Goal: Transaction & Acquisition: Book appointment/travel/reservation

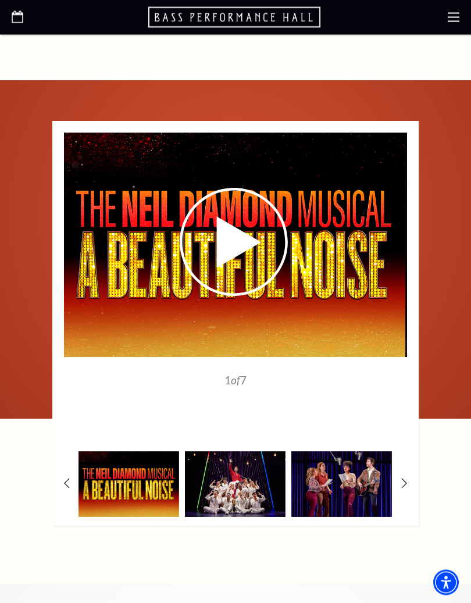
scroll to position [1869, 0]
click at [347, 451] on img at bounding box center [341, 484] width 101 height 66
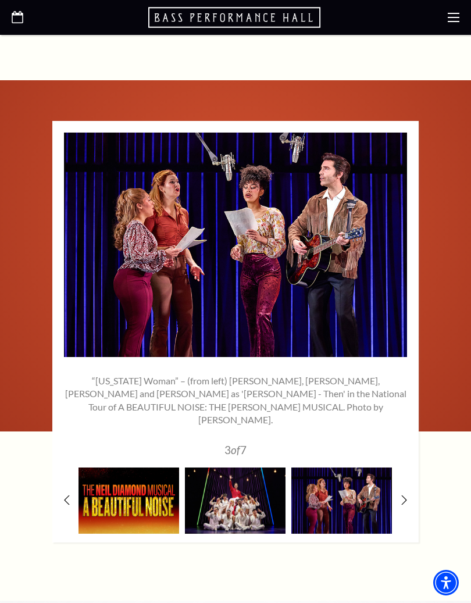
click at [254, 467] on img at bounding box center [235, 500] width 101 height 66
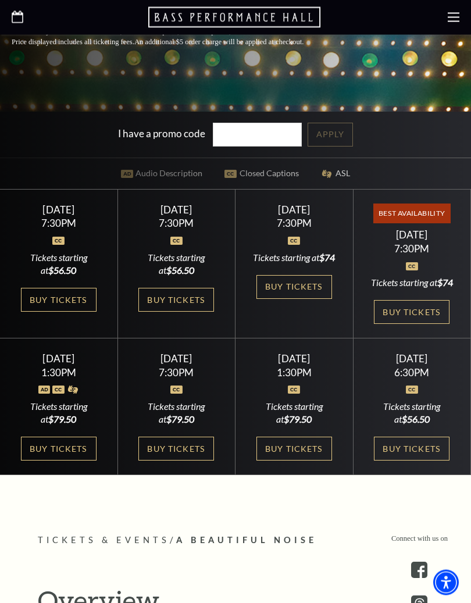
scroll to position [406, 0]
click at [303, 442] on link "Buy Tickets" at bounding box center [294, 448] width 76 height 24
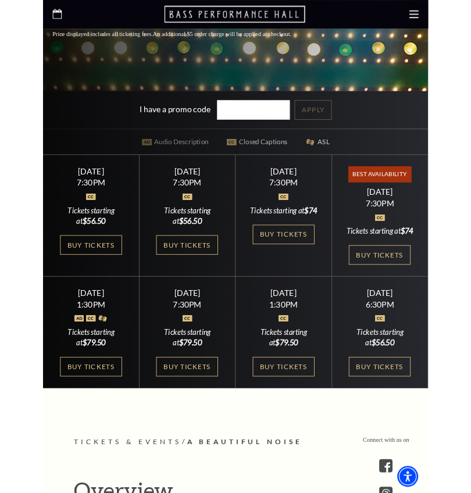
scroll to position [600, 0]
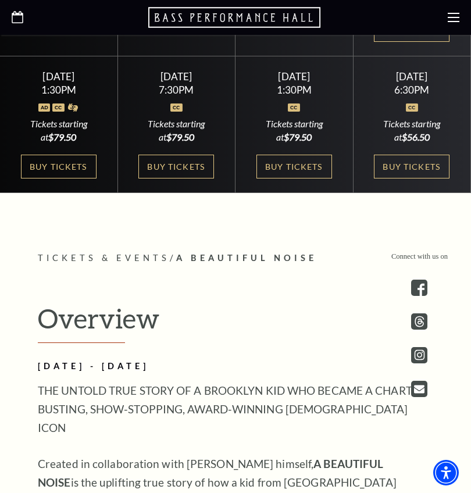
click at [424, 178] on link "Buy Tickets" at bounding box center [412, 167] width 76 height 24
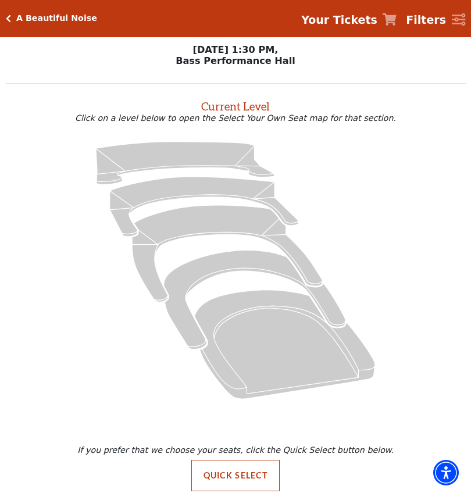
click at [252, 477] on button "Quick Select" at bounding box center [235, 475] width 89 height 31
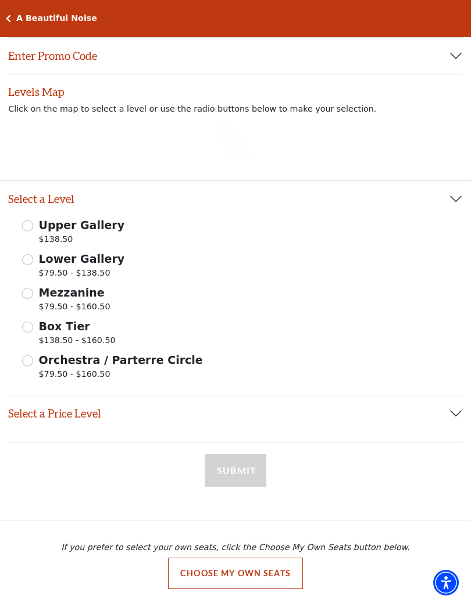
scroll to position [84, 0]
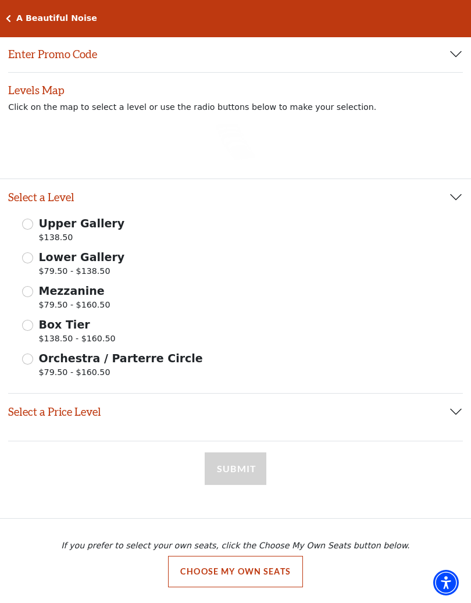
click at [246, 160] on icon at bounding box center [242, 153] width 26 height 16
radio input "true"
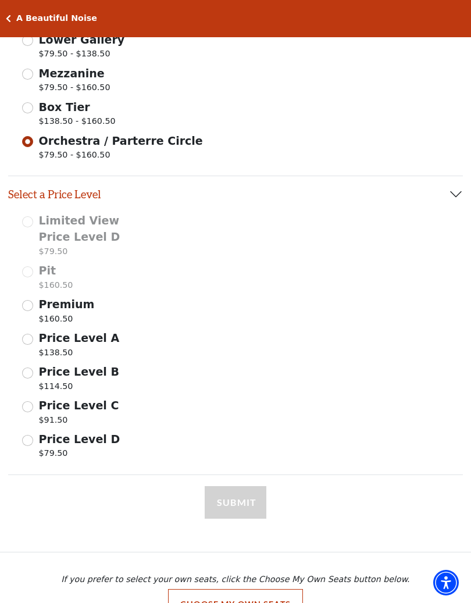
scroll to position [331, 0]
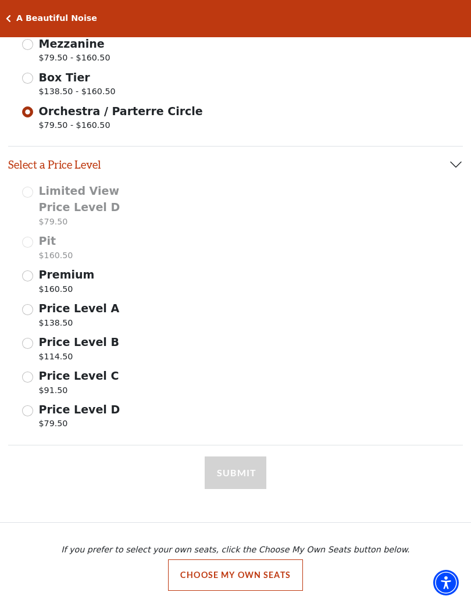
click at [256, 573] on button "Choose My Own Seats" at bounding box center [235, 574] width 135 height 31
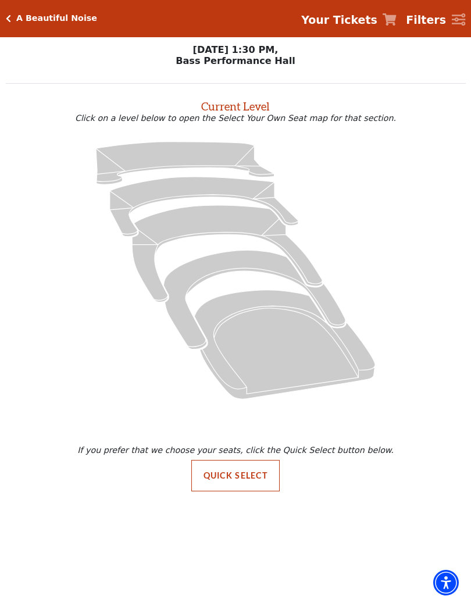
click at [285, 358] on icon at bounding box center [284, 343] width 181 height 109
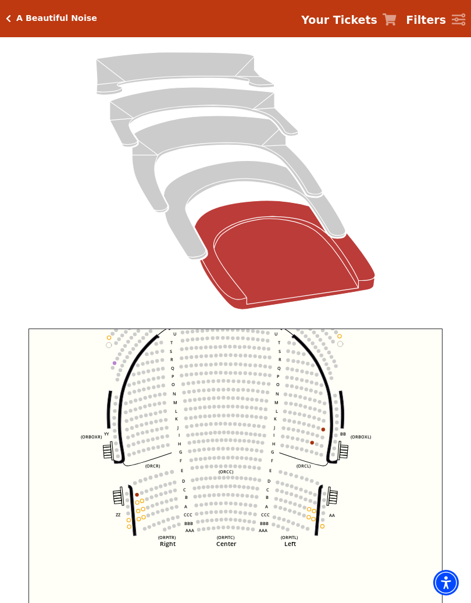
scroll to position [113, 0]
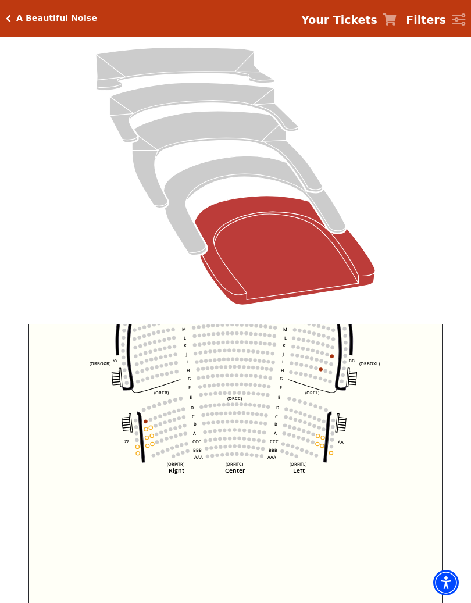
click at [148, 436] on icon "Left (ORPITL) Right (ORPITR) Center (ORPITC) ZZ AA YY BB ZA ZA (ORCL) (ORCR) (O…" at bounding box center [235, 468] width 414 height 288
click at [181, 419] on circle at bounding box center [178, 417] width 3 height 3
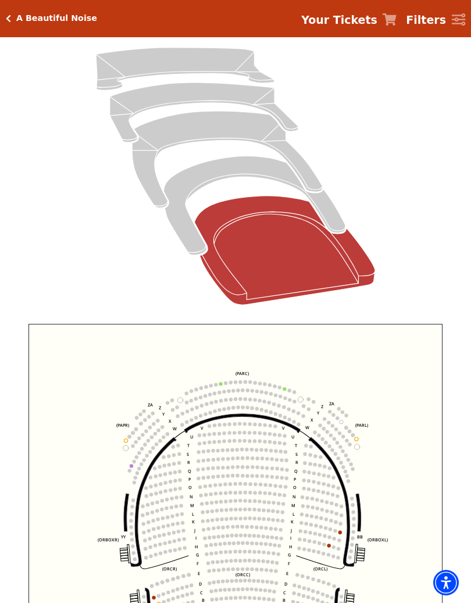
click at [15, 19] on div "A Beautiful Noise" at bounding box center [54, 18] width 86 height 10
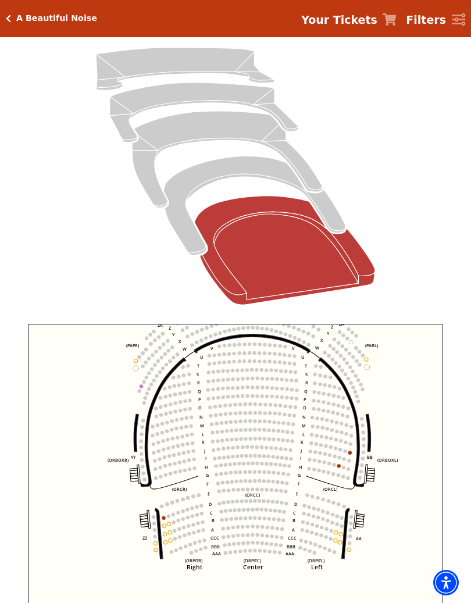
click at [256, 174] on icon at bounding box center [254, 205] width 182 height 99
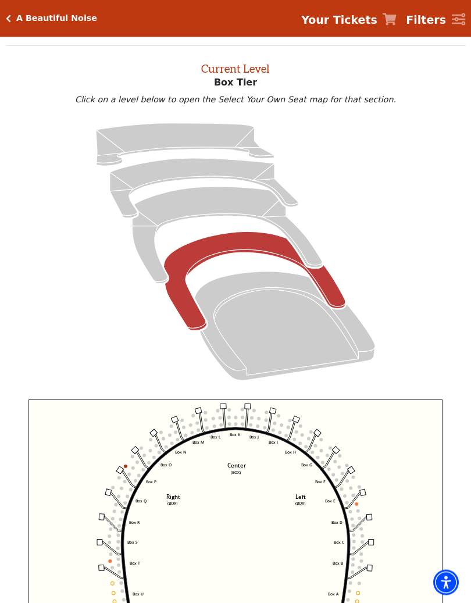
scroll to position [44, 0]
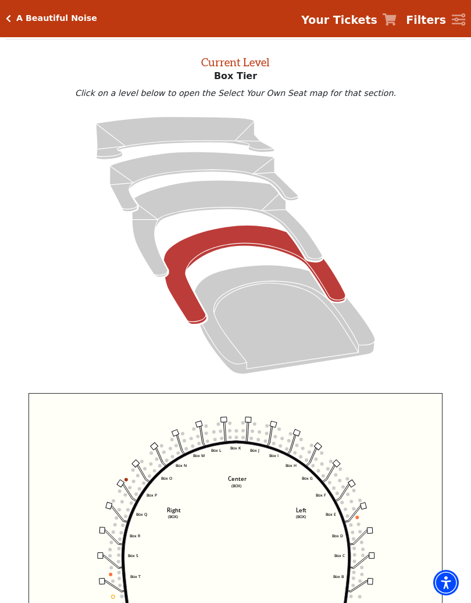
click at [17, 24] on div "A Beautiful Noise Your Tickets Filters" at bounding box center [235, 18] width 471 height 37
click at [7, 9] on div "A Beautiful Noise Your Tickets Filters" at bounding box center [235, 18] width 471 height 37
click at [20, 15] on h5 "A Beautiful Noise" at bounding box center [56, 18] width 81 height 10
click at [13, 12] on div "A Beautiful Noise Your Tickets Filters" at bounding box center [235, 18] width 471 height 37
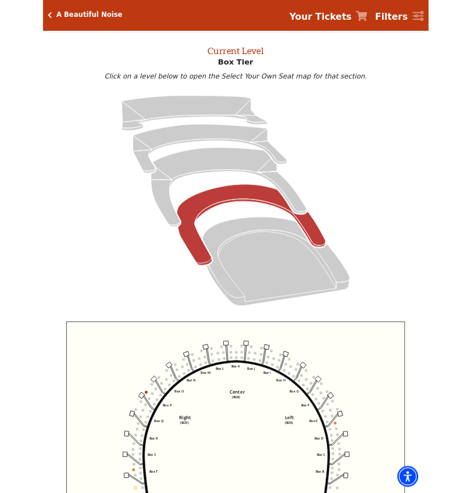
scroll to position [0, 0]
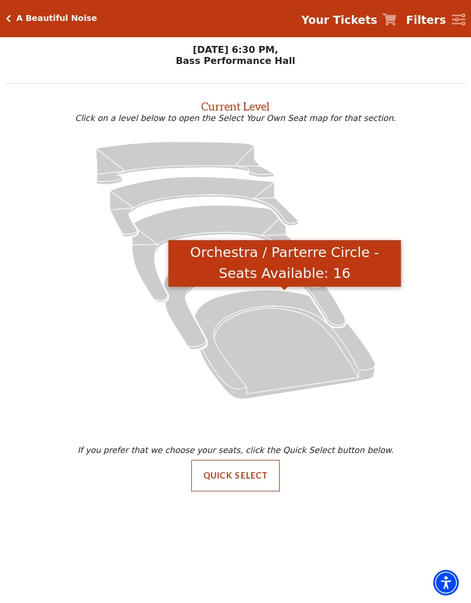
click at [289, 375] on icon "Orchestra / Parterre Circle - Seats Available: 16" at bounding box center [284, 343] width 181 height 109
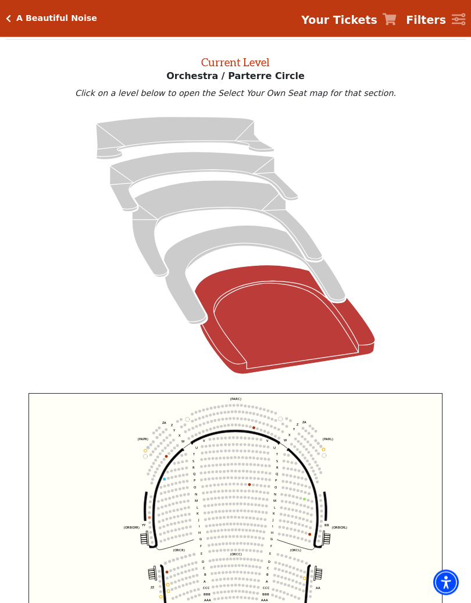
scroll to position [44, 0]
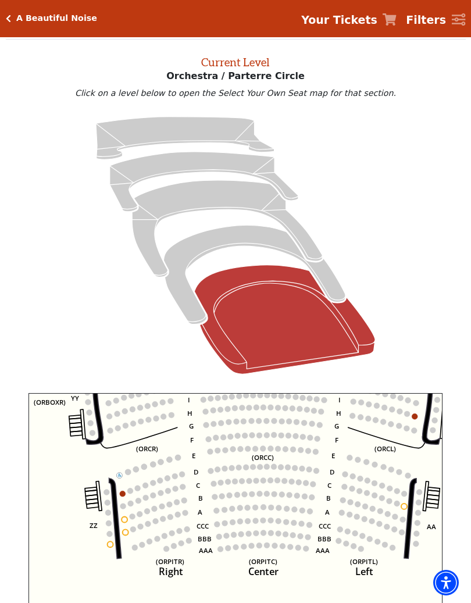
click at [339, 487] on icon "Left (ORPITL) Right (ORPITR) Center (ORPITC) ZZ AA YY BB ZA ZA (ORCL) (ORCR) (O…" at bounding box center [235, 537] width 414 height 288
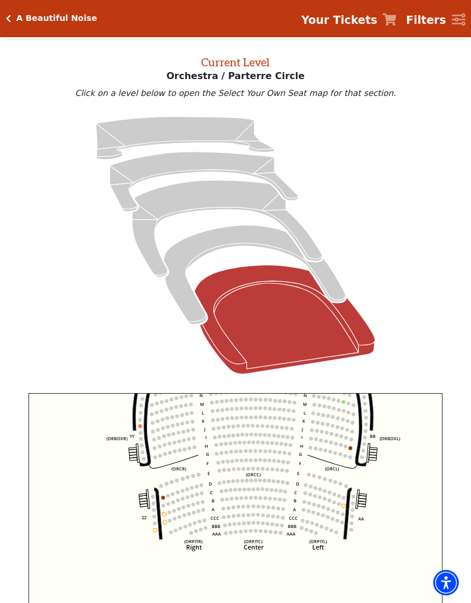
click at [164, 492] on circle at bounding box center [163, 504] width 3 height 3
click at [153, 492] on circle at bounding box center [154, 522] width 3 height 3
click at [176, 492] on use "Seat Selected" at bounding box center [174, 510] width 4 height 4
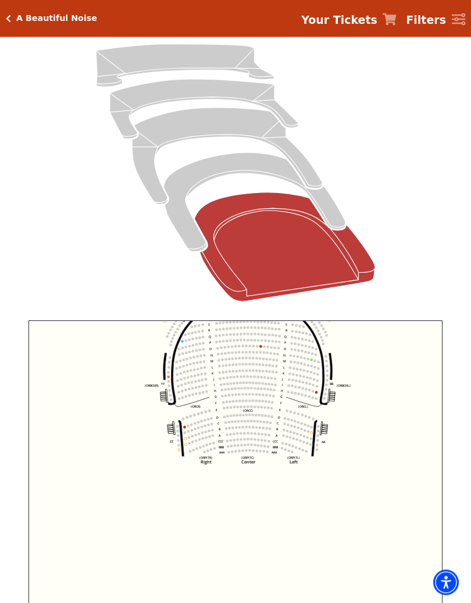
scroll to position [117, 0]
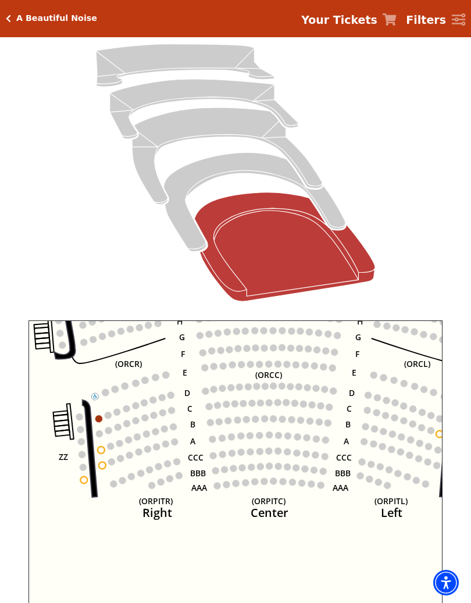
click at [331, 438] on icon "Left (ORPITL) Right (ORPITR) Center (ORPITC) ZZ AA YY BB ZA ZA (ORCL) (ORCR) (O…" at bounding box center [235, 464] width 414 height 288
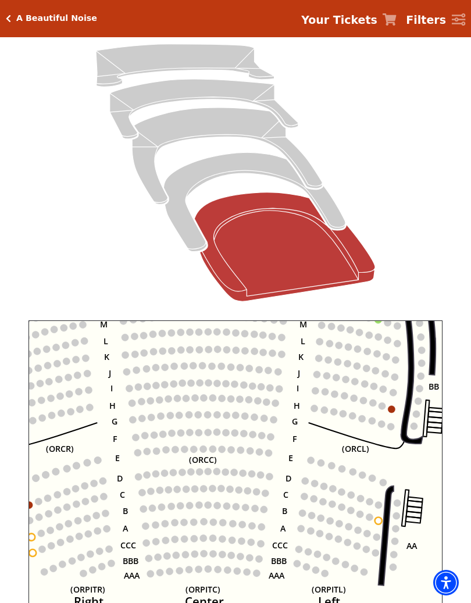
click at [349, 444] on icon "Left (ORPITL) Right (ORPITR) Center (ORPITC) ZZ AA YY BB ZA ZA (ORCL) (ORCR) (O…" at bounding box center [235, 464] width 414 height 288
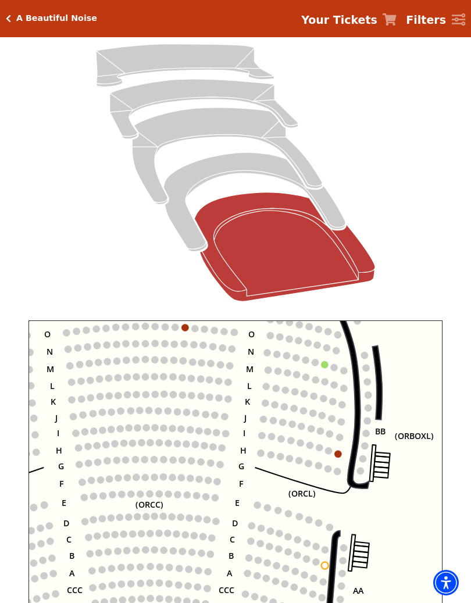
click at [341, 455] on circle at bounding box center [337, 453] width 7 height 7
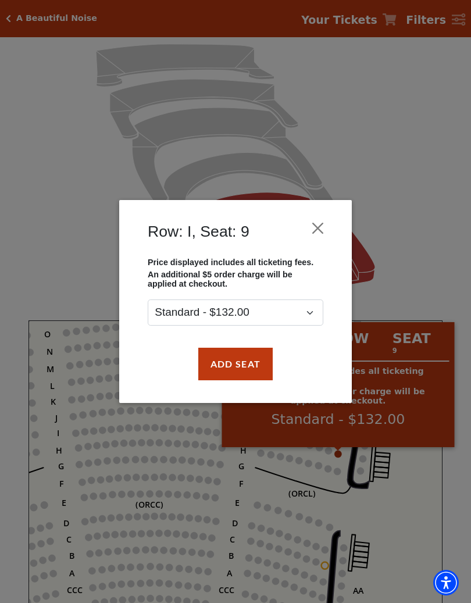
click at [325, 223] on button "Close" at bounding box center [318, 228] width 22 height 22
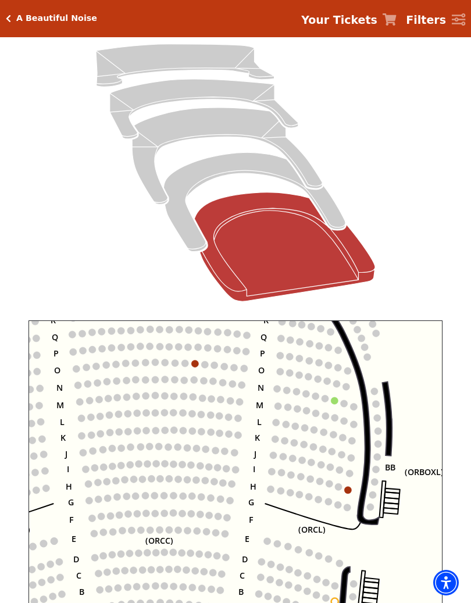
click at [335, 401] on circle at bounding box center [334, 400] width 7 height 7
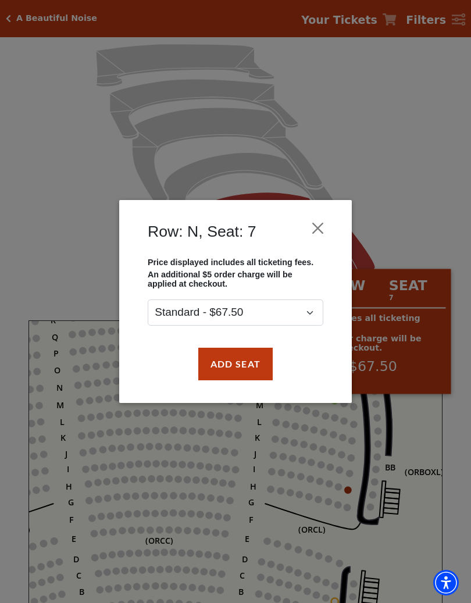
click at [323, 223] on button "Close" at bounding box center [318, 228] width 22 height 22
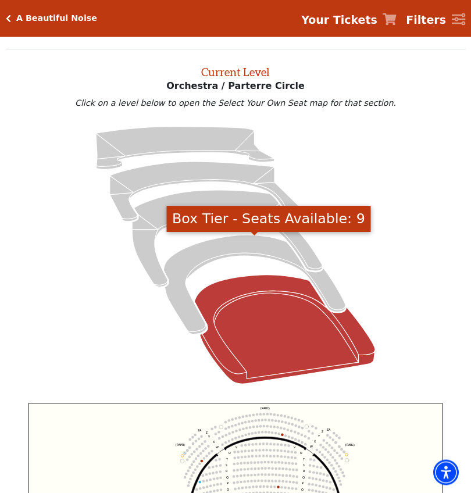
scroll to position [34, 0]
click at [276, 245] on icon "Box Tier - Seats Available: 9" at bounding box center [254, 284] width 182 height 99
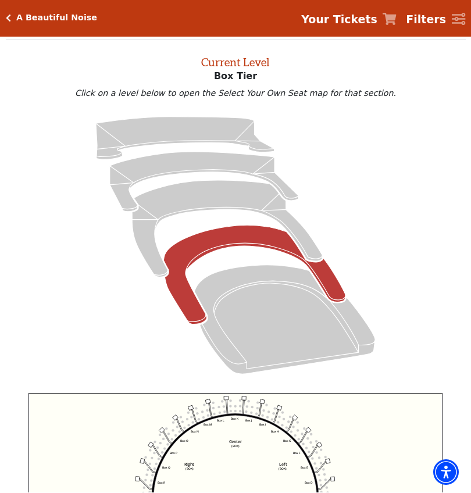
scroll to position [44, 0]
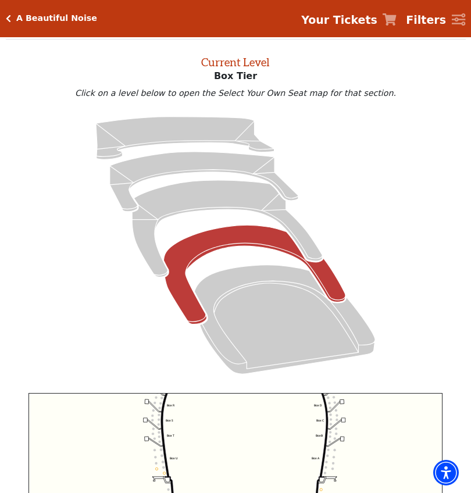
click at [364, 430] on icon "Left (BOX) Right (BOX) Center (BOX) Box ZZ Box U Box T Box S Box R Box Q Box P …" at bounding box center [235, 498] width 414 height 211
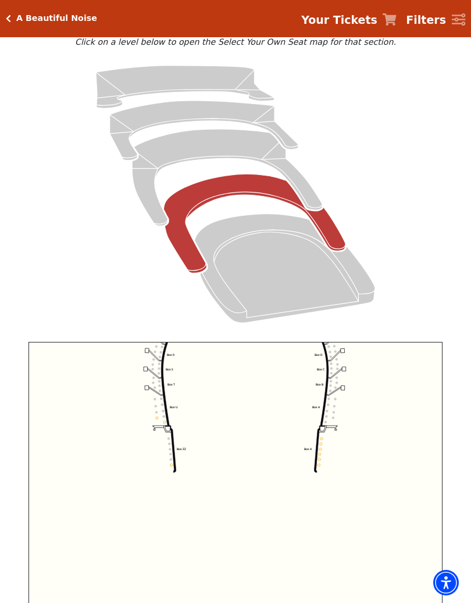
scroll to position [96, 0]
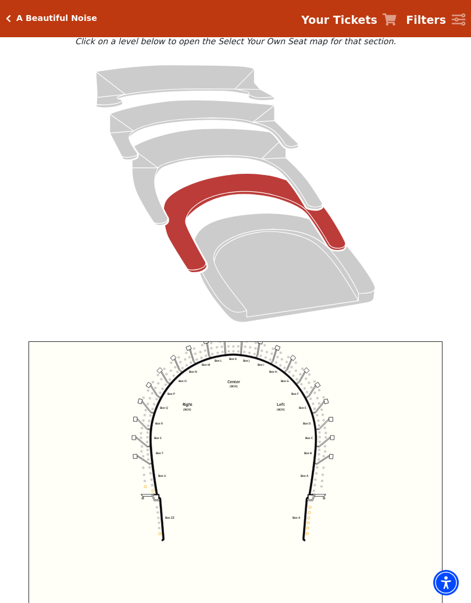
click at [361, 472] on icon "Left (BOX) Right (BOX) Center (BOX) Box ZZ Box U Box T Box S Box R Box Q Box P …" at bounding box center [235, 485] width 414 height 288
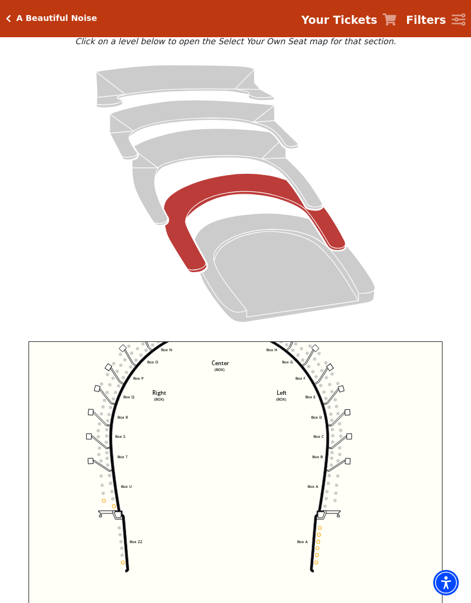
click at [10, 17] on icon "Click here to go back to filters" at bounding box center [8, 19] width 5 height 8
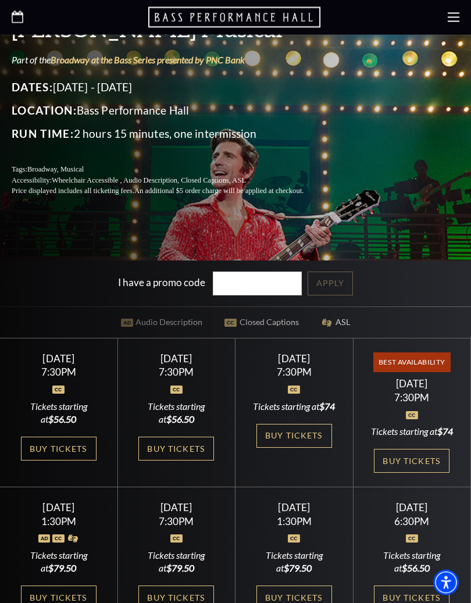
scroll to position [257, 0]
click at [422, 458] on link "Buy Tickets" at bounding box center [412, 461] width 76 height 24
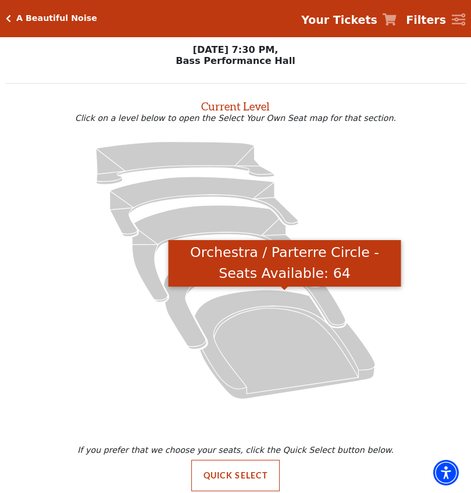
click at [296, 358] on icon "Orchestra / Parterre Circle - Seats Available: 64" at bounding box center [284, 343] width 181 height 109
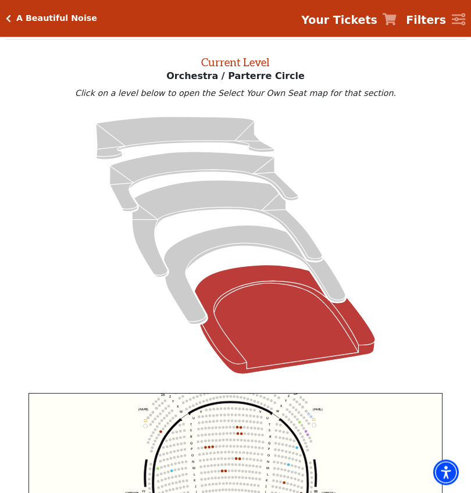
scroll to position [44, 0]
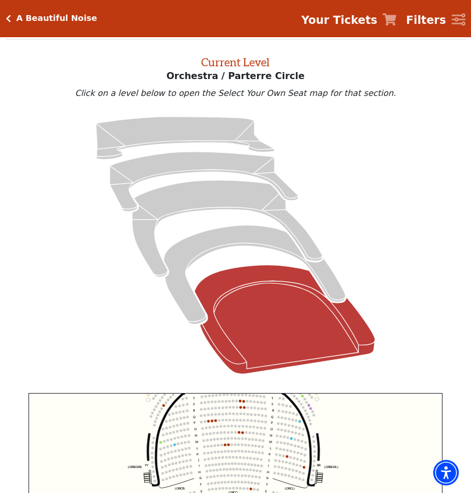
click at [366, 438] on icon "Left (ORPITL) Right (ORPITR) Center (ORPITC) ZZ AA YY BB ZA ZA (ORCL) (ORCR) (O…" at bounding box center [235, 498] width 414 height 211
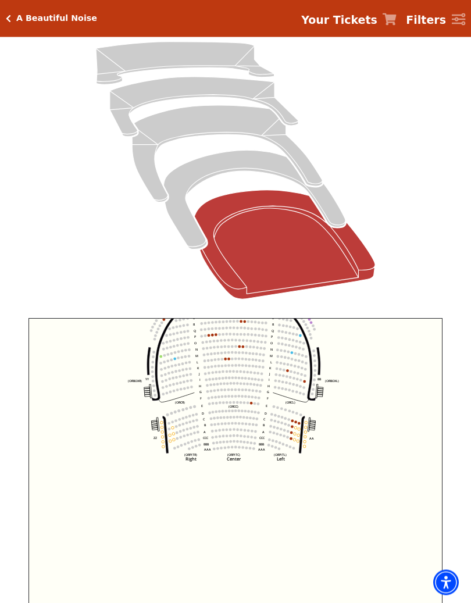
scroll to position [119, 0]
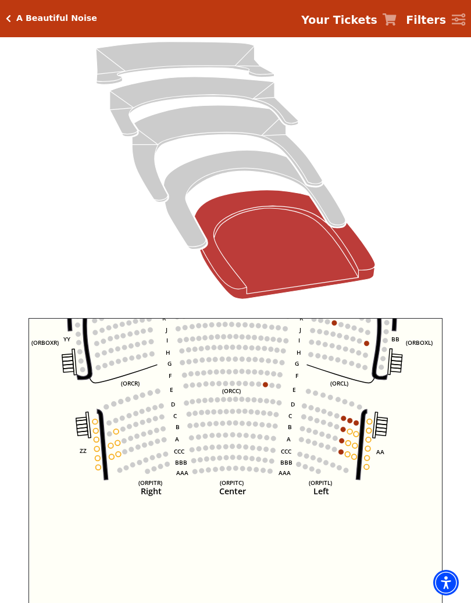
click at [318, 435] on circle at bounding box center [315, 431] width 5 height 5
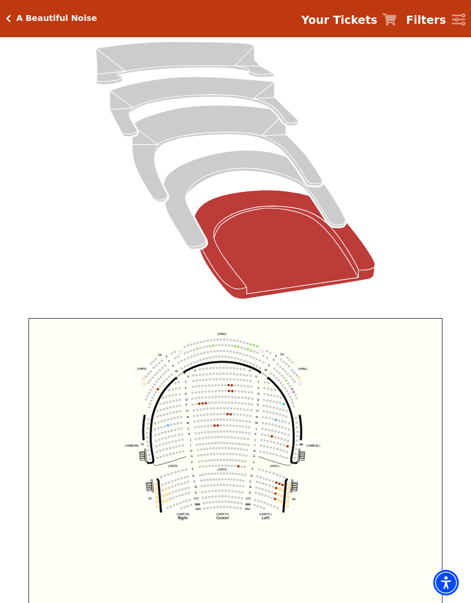
click at [435, 16] on strong "Filters" at bounding box center [426, 19] width 40 height 13
click at [459, 26] on div "Filters" at bounding box center [458, 20] width 14 height 14
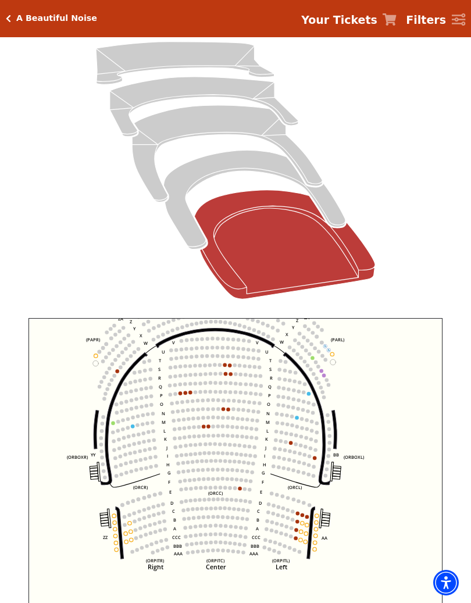
click at [283, 433] on circle at bounding box center [280, 431] width 3 height 3
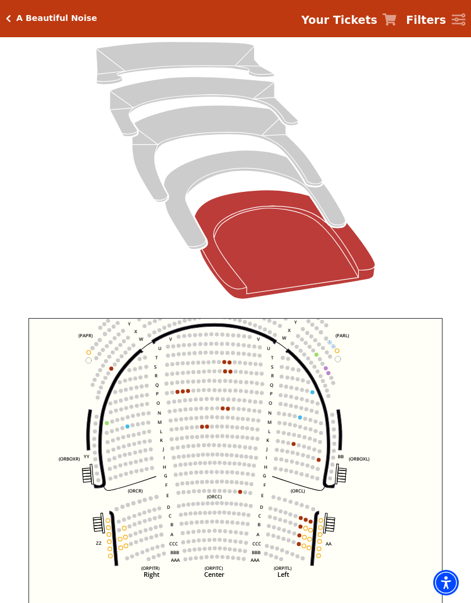
click at [125, 492] on circle at bounding box center [126, 545] width 4 height 4
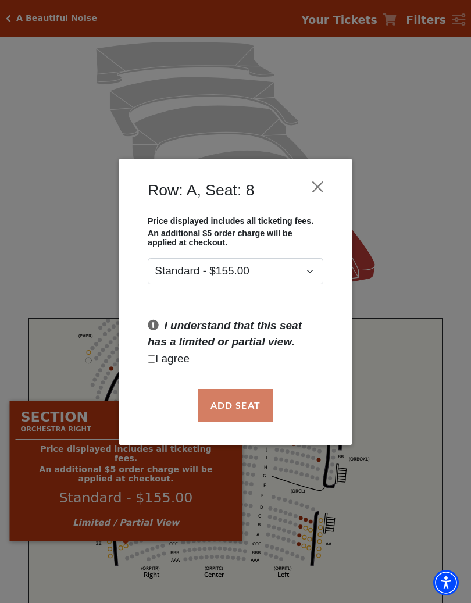
click at [322, 188] on button "Close" at bounding box center [318, 186] width 22 height 22
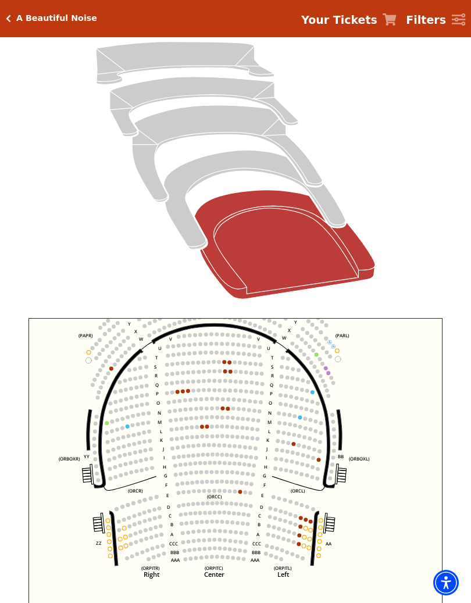
click at [307, 492] on icon "Left (ORPITL) Right (ORPITR) Center (ORPITC) ZZ AA YY BB ZA ZA (ORCL) (ORCR) (O…" at bounding box center [235, 462] width 414 height 288
click at [307, 492] on circle at bounding box center [305, 519] width 4 height 4
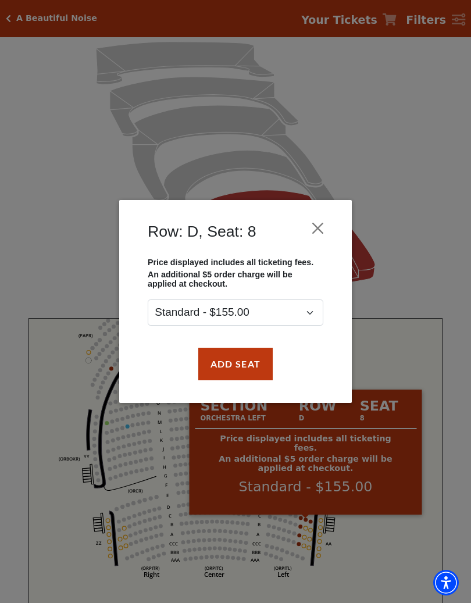
click at [317, 233] on button "Close" at bounding box center [318, 228] width 22 height 22
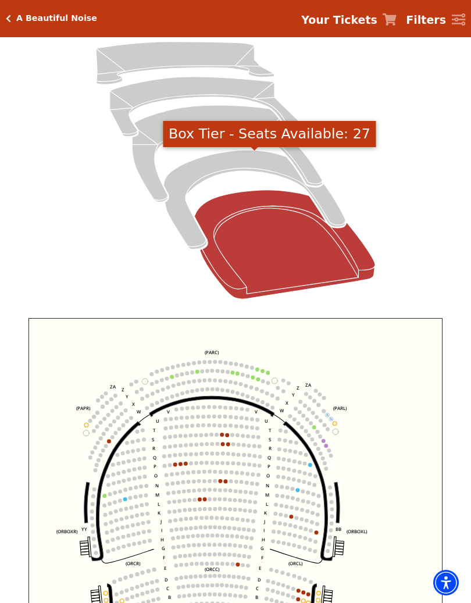
click at [265, 169] on icon "Box Tier - Seats Available: 27" at bounding box center [254, 199] width 182 height 99
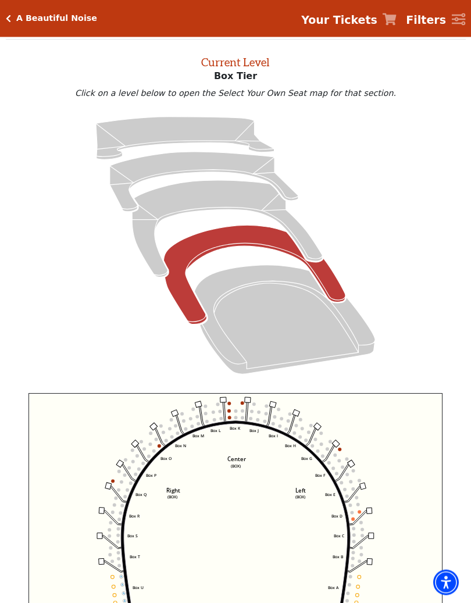
scroll to position [44, 0]
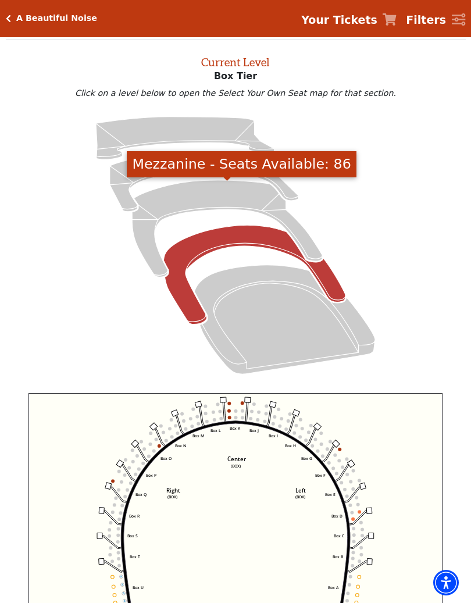
click at [227, 202] on icon "Mezzanine - Seats Available: 86" at bounding box center [227, 228] width 190 height 96
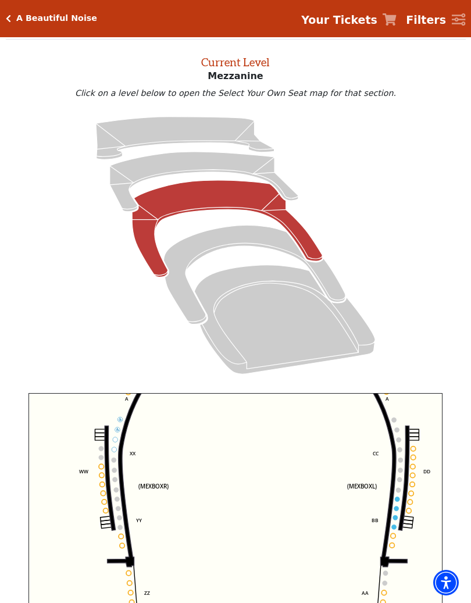
click at [368, 492] on icon "Center (MEZC) Right (MEZR) Left (MEZL) (MEXBOXR) (MEXBOXL) XX WW CC DD YY BB ZZ…" at bounding box center [235, 537] width 414 height 288
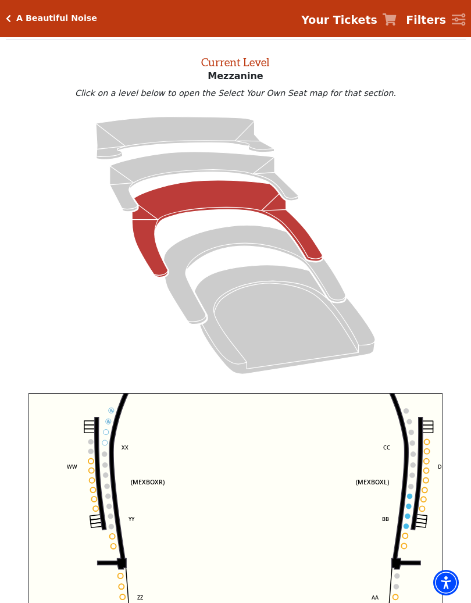
click at [409, 489] on circle at bounding box center [410, 485] width 5 height 5
click at [408, 492] on circle at bounding box center [409, 495] width 5 height 5
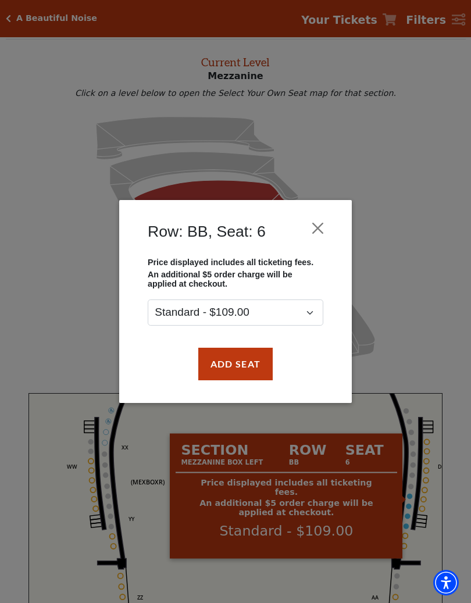
click at [322, 225] on button "Close" at bounding box center [318, 228] width 22 height 22
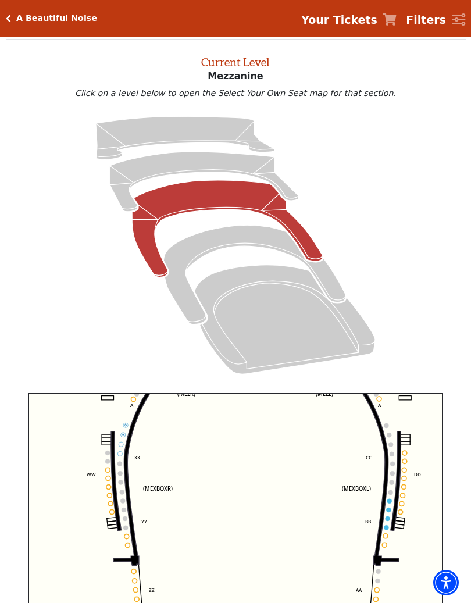
click at [355, 492] on icon "Center (MEZC) Right (MEZR) Left (MEZL) (MEXBOXR) (MEXBOXL) XX WW CC DD YY BB ZZ…" at bounding box center [235, 537] width 414 height 288
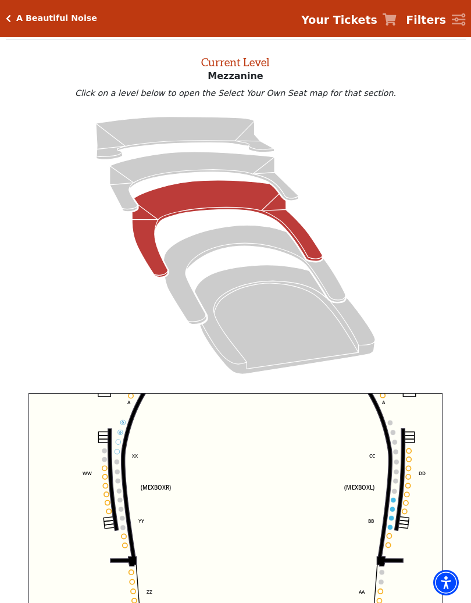
click at [389, 492] on circle at bounding box center [390, 527] width 5 height 5
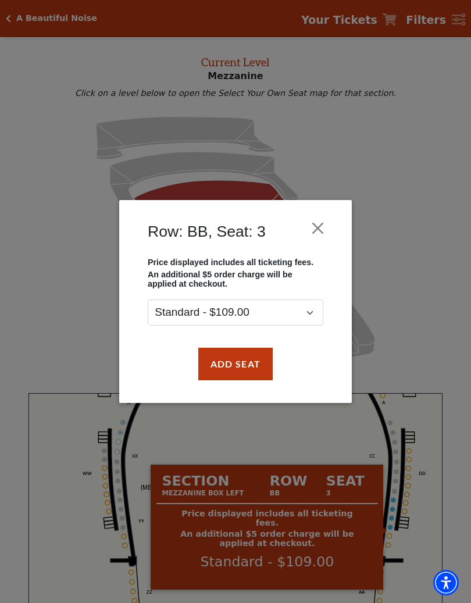
click at [319, 224] on button "Close" at bounding box center [318, 228] width 22 height 22
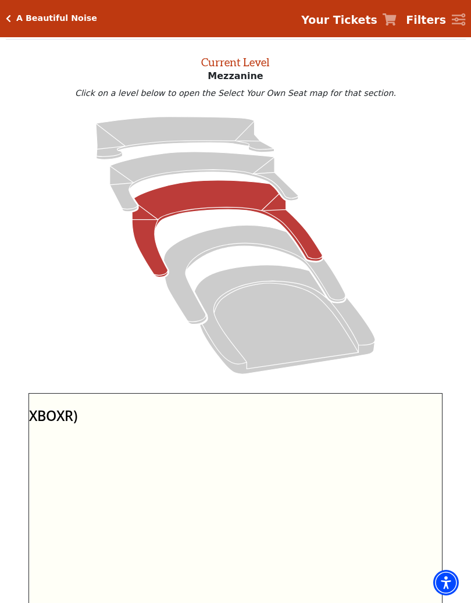
click at [11, 10] on div "A Beautiful Noise Your Tickets Filters" at bounding box center [235, 18] width 471 height 37
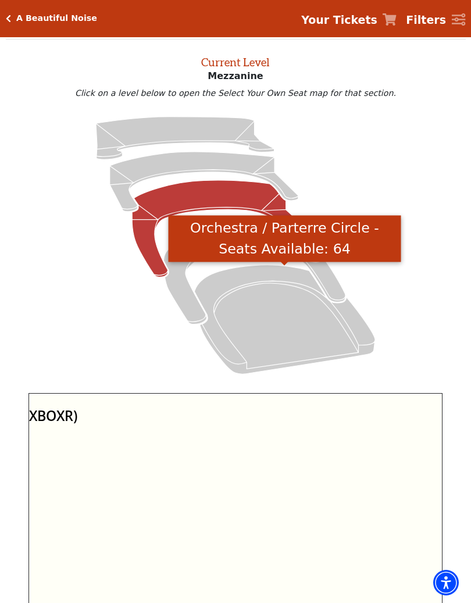
click at [298, 329] on icon "Orchestra / Parterre Circle - Seats Available: 64" at bounding box center [284, 319] width 181 height 109
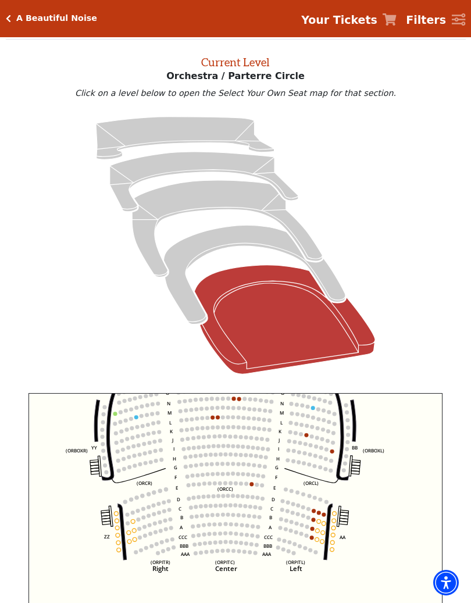
click at [431, 311] on icon at bounding box center [235, 245] width 432 height 273
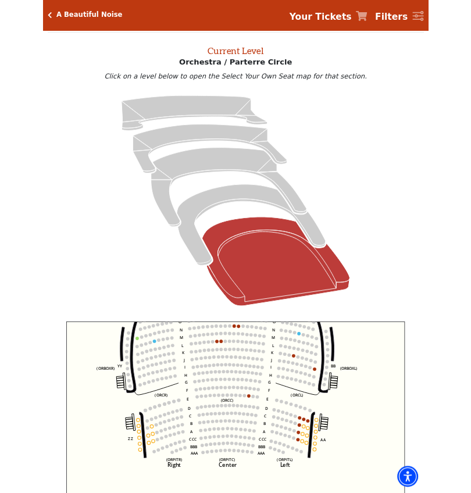
scroll to position [0, 0]
